Goal: Task Accomplishment & Management: Manage account settings

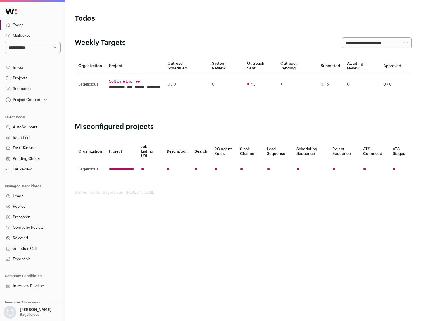
click at [32, 78] on link "Projects" at bounding box center [32, 78] width 65 height 11
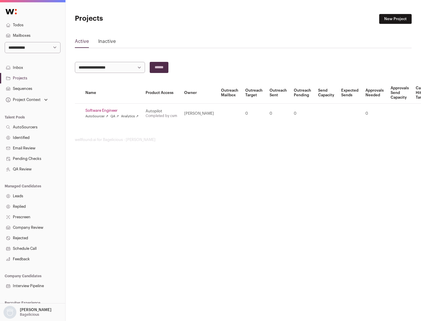
click at [114, 111] on link "Software Engineer" at bounding box center [111, 110] width 53 height 5
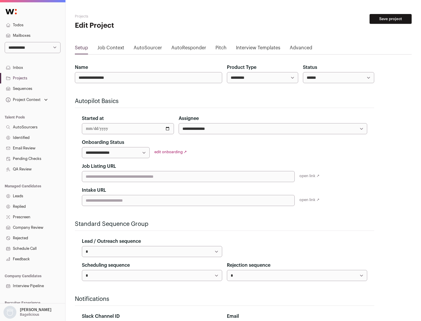
click at [390, 19] on button "Save project" at bounding box center [390, 19] width 42 height 10
